Goal: Find specific page/section: Find specific page/section

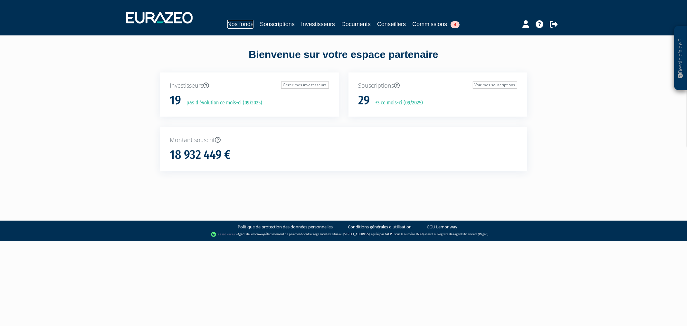
click at [227, 25] on link "Nos fonds" at bounding box center [240, 24] width 26 height 9
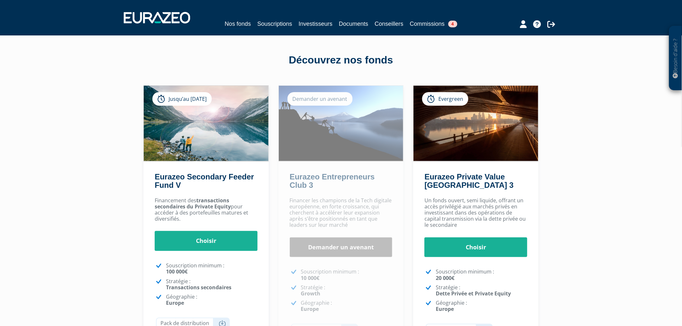
click at [253, 18] on div "Nos fonds Souscriptions Investisseurs Documents Conseillers Commissions 4" at bounding box center [341, 18] width 444 height 24
click at [257, 24] on link "Souscriptions" at bounding box center [274, 23] width 35 height 9
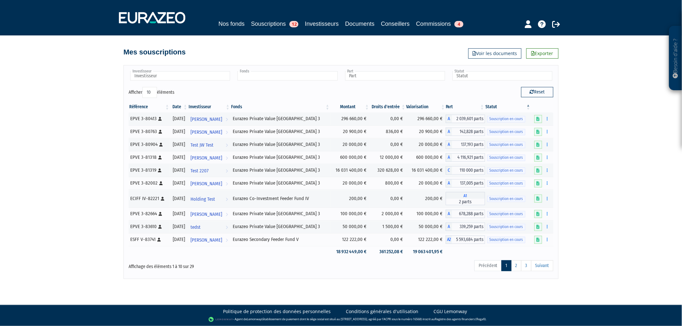
click at [281, 75] on input "text" at bounding box center [287, 75] width 100 height 9
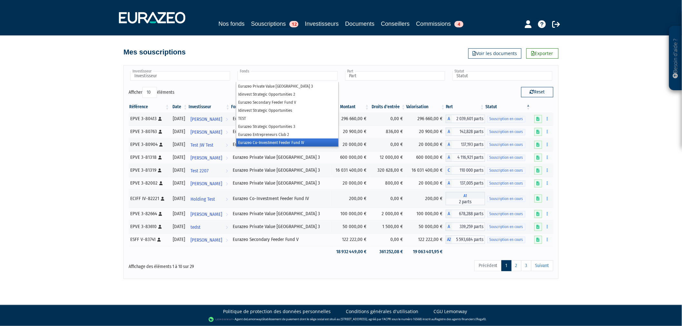
click at [295, 143] on li "Eurazeo Co-Investment Feeder Fund IV" at bounding box center [287, 142] width 102 height 8
